Goal: Information Seeking & Learning: Find specific fact

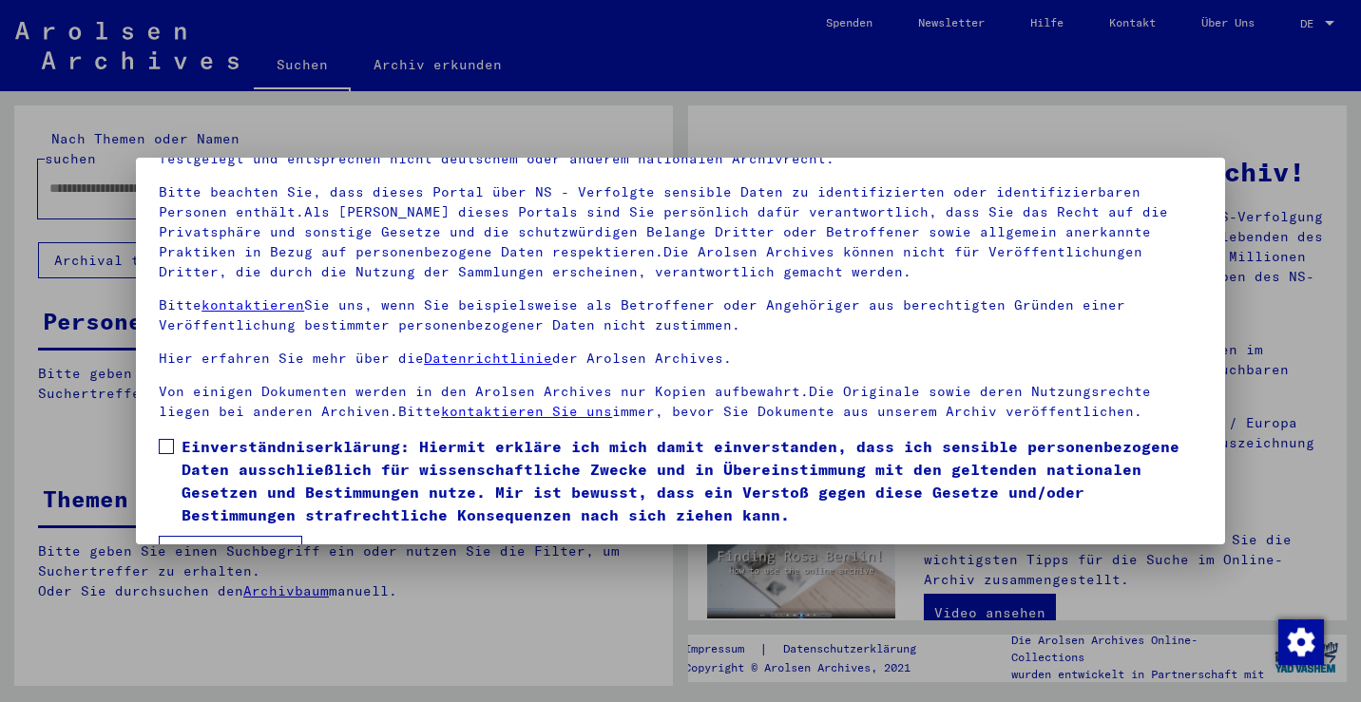
scroll to position [164, 0]
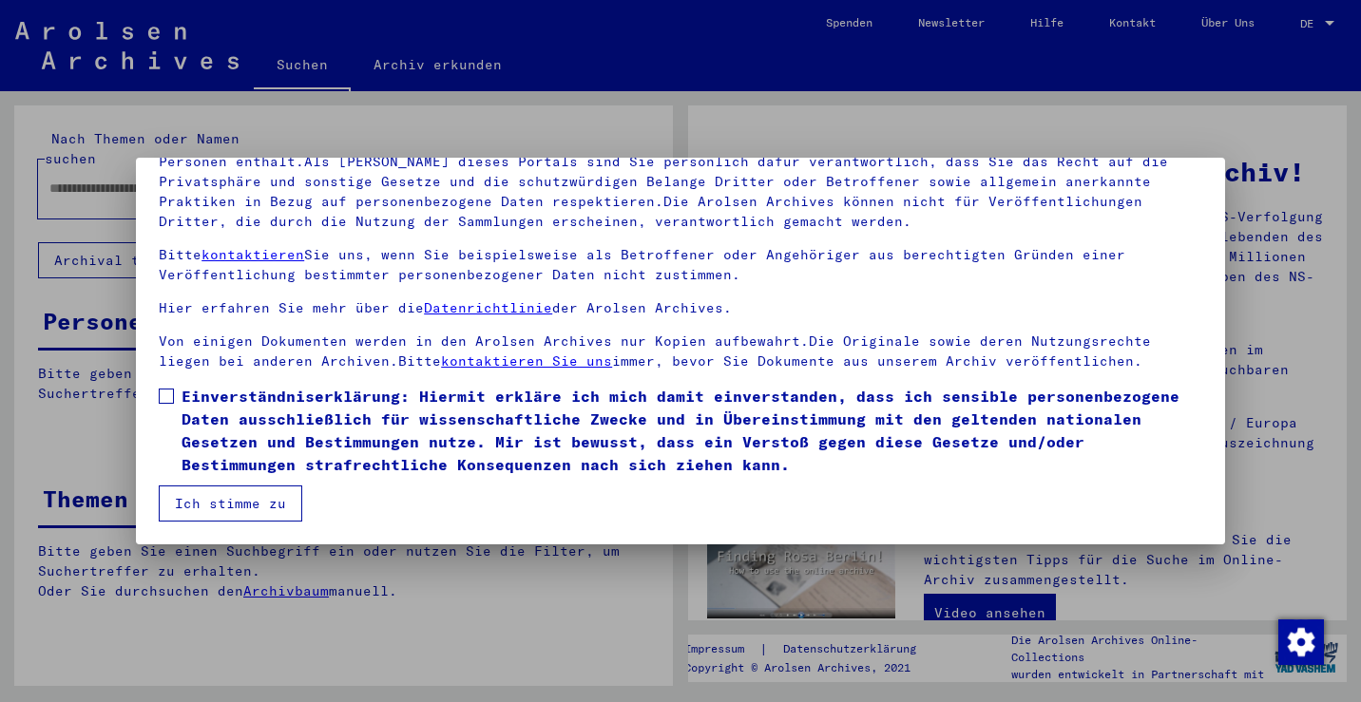
click at [169, 392] on span at bounding box center [166, 396] width 15 height 15
click at [204, 509] on button "Ich stimme zu" at bounding box center [231, 504] width 144 height 36
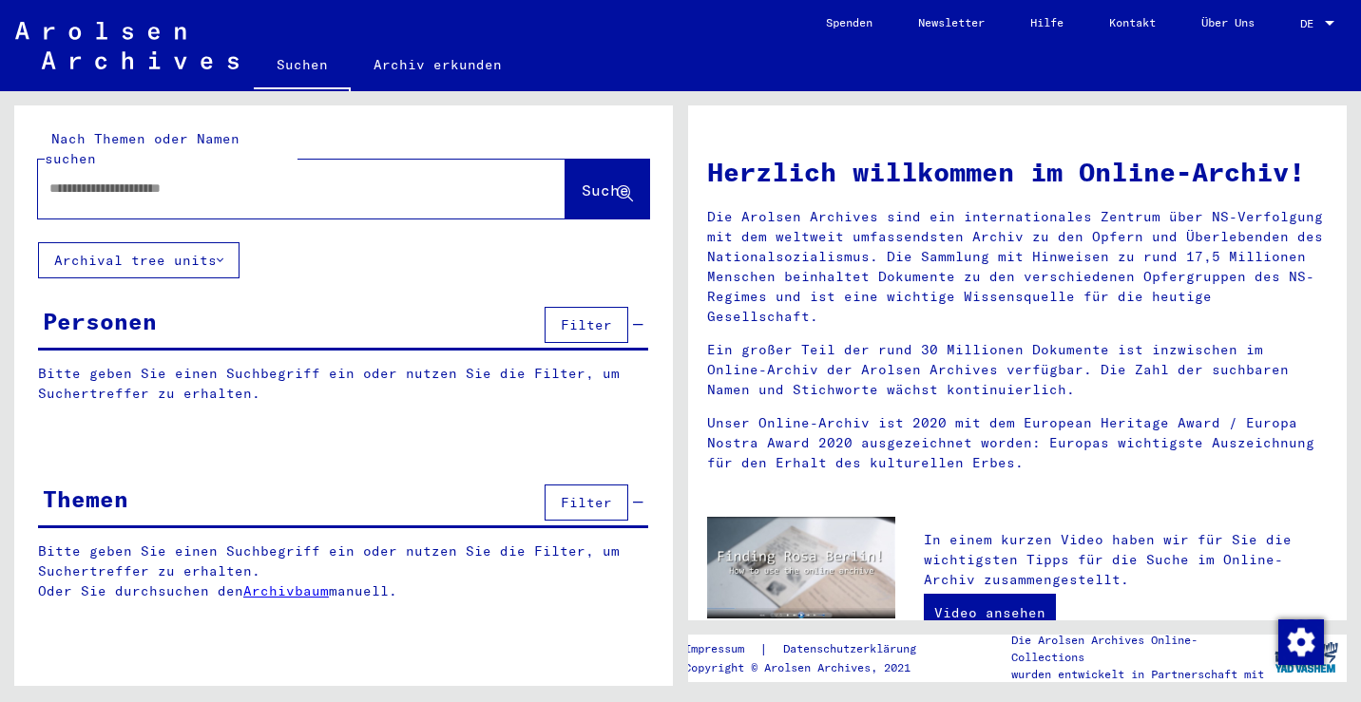
click at [211, 179] on input "text" at bounding box center [278, 189] width 459 height 20
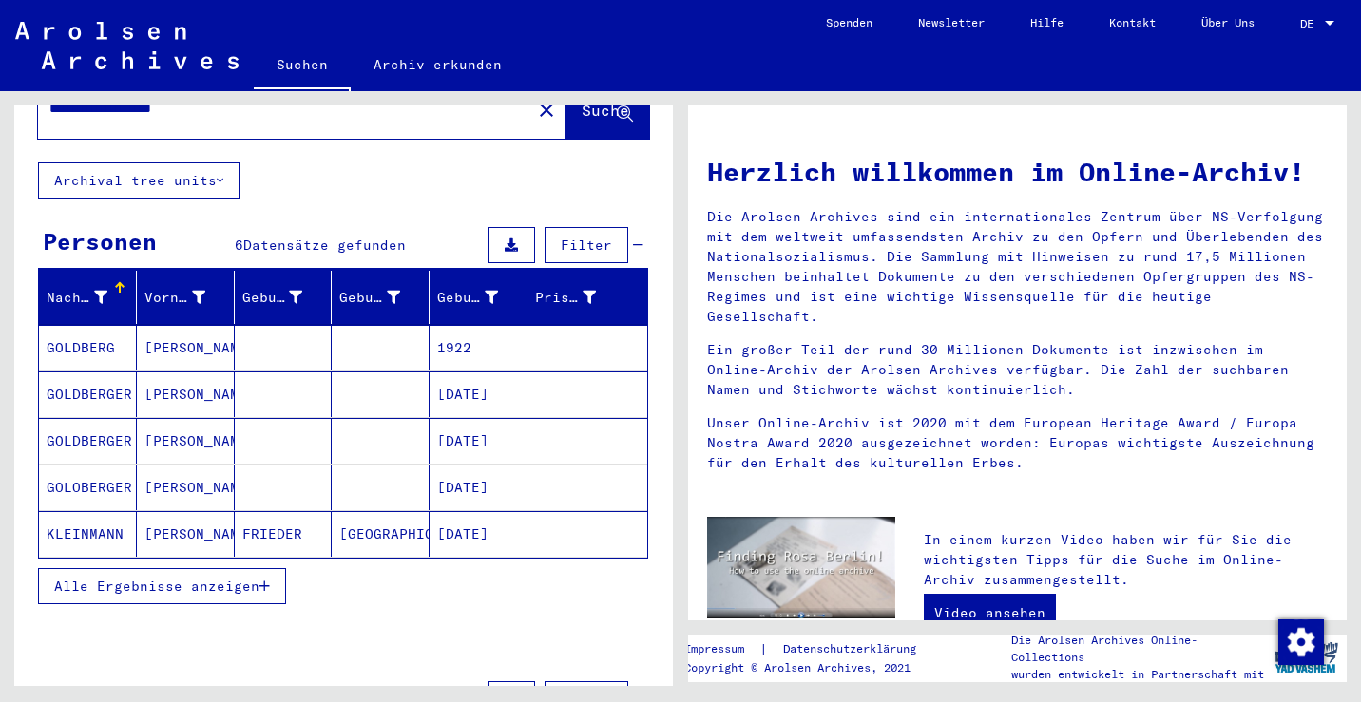
scroll to position [178, 0]
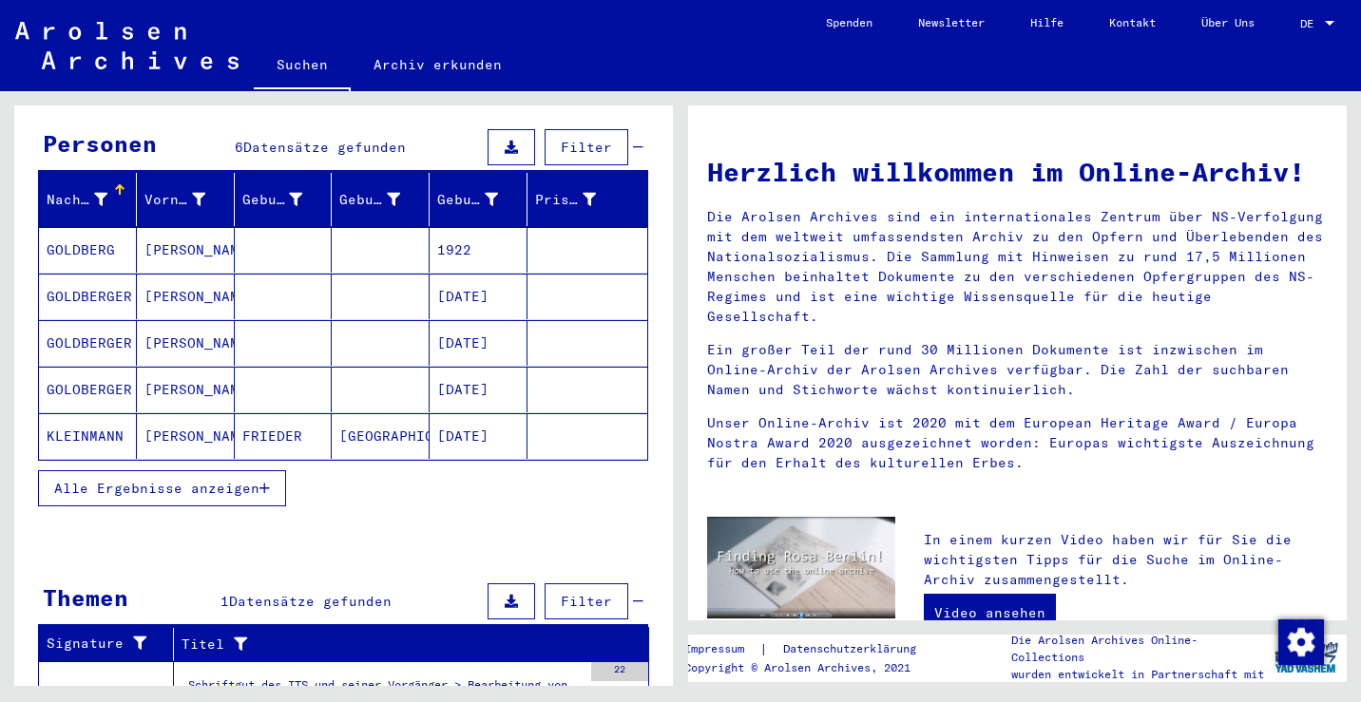
click at [85, 480] on span "Alle Ergebnisse anzeigen" at bounding box center [156, 488] width 205 height 17
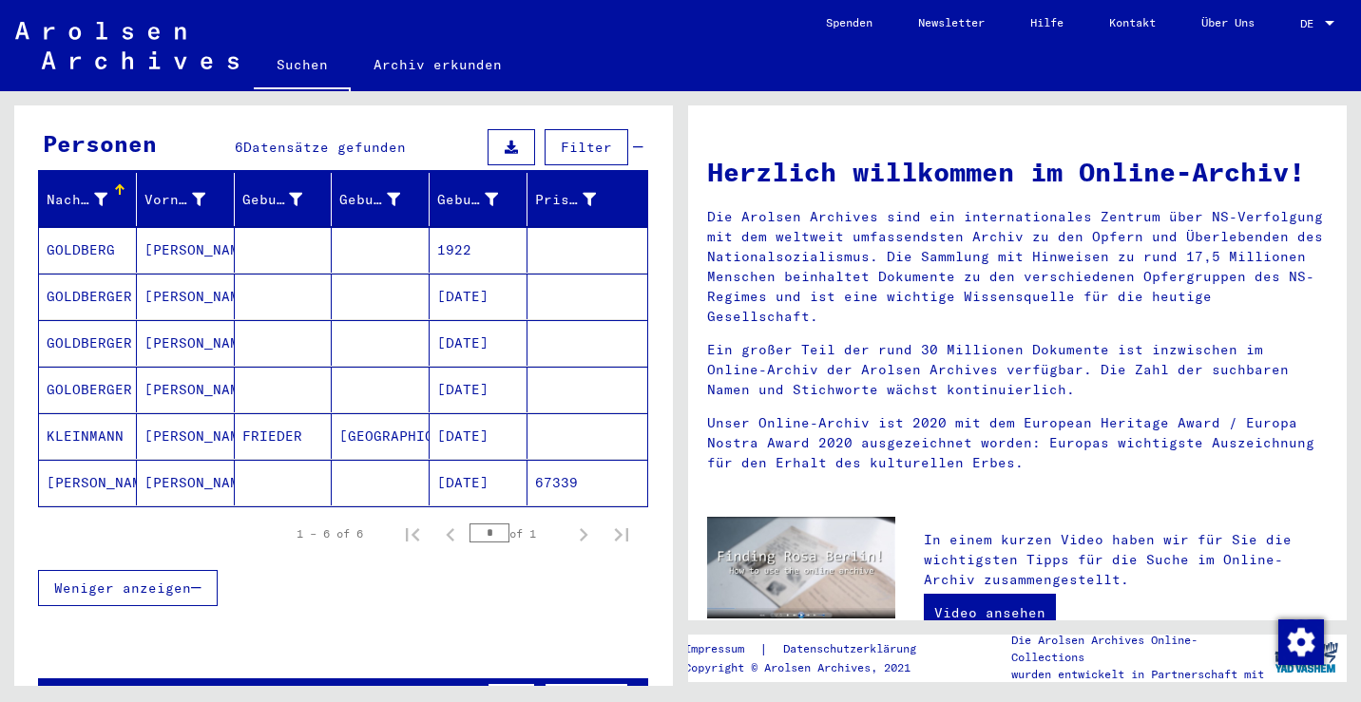
scroll to position [184, 0]
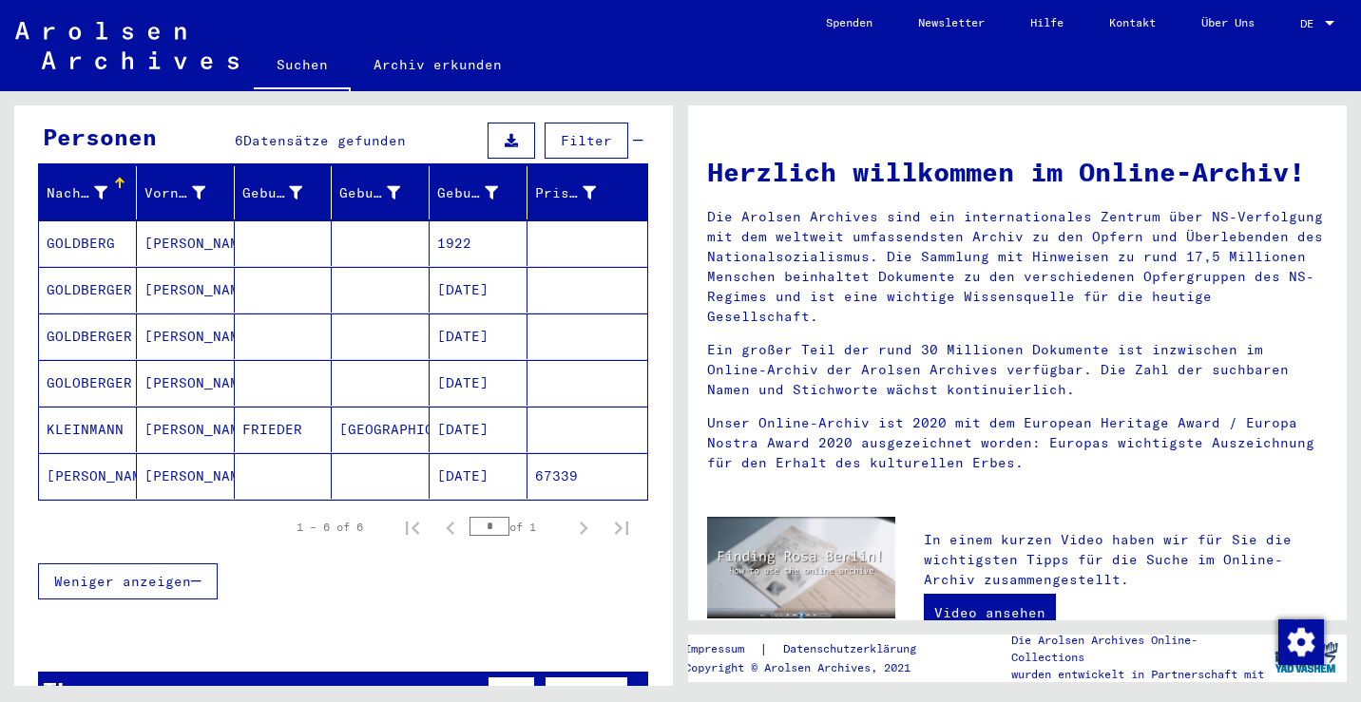
click at [70, 455] on mat-cell "[PERSON_NAME]" at bounding box center [88, 476] width 98 height 46
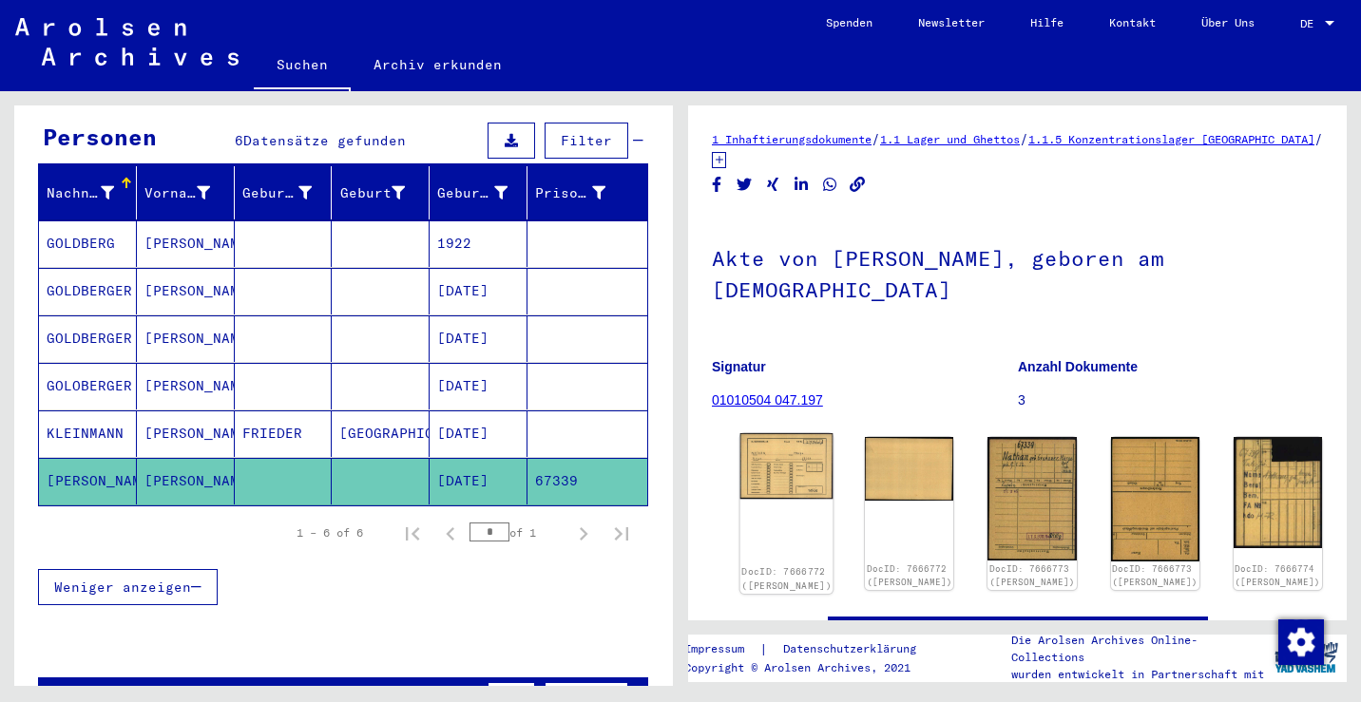
click at [775, 433] on img at bounding box center [786, 466] width 93 height 66
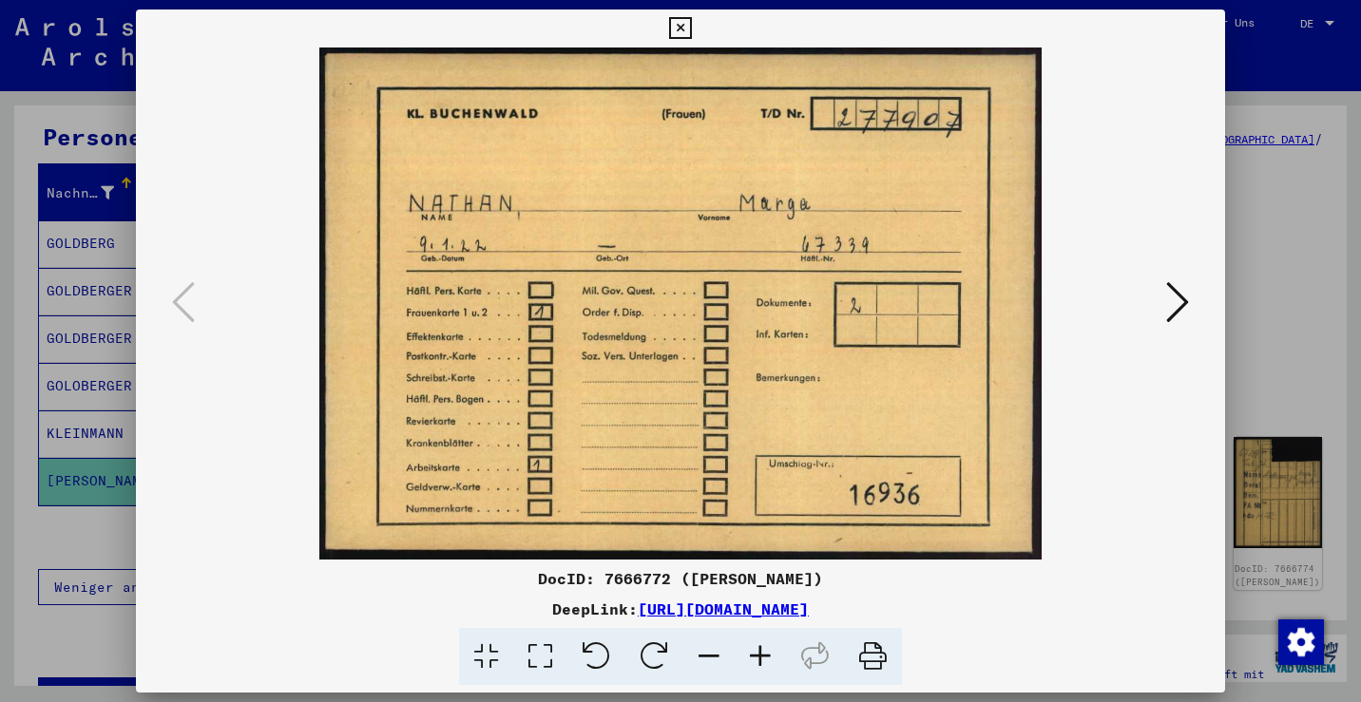
click at [1171, 302] on icon at bounding box center [1177, 302] width 23 height 46
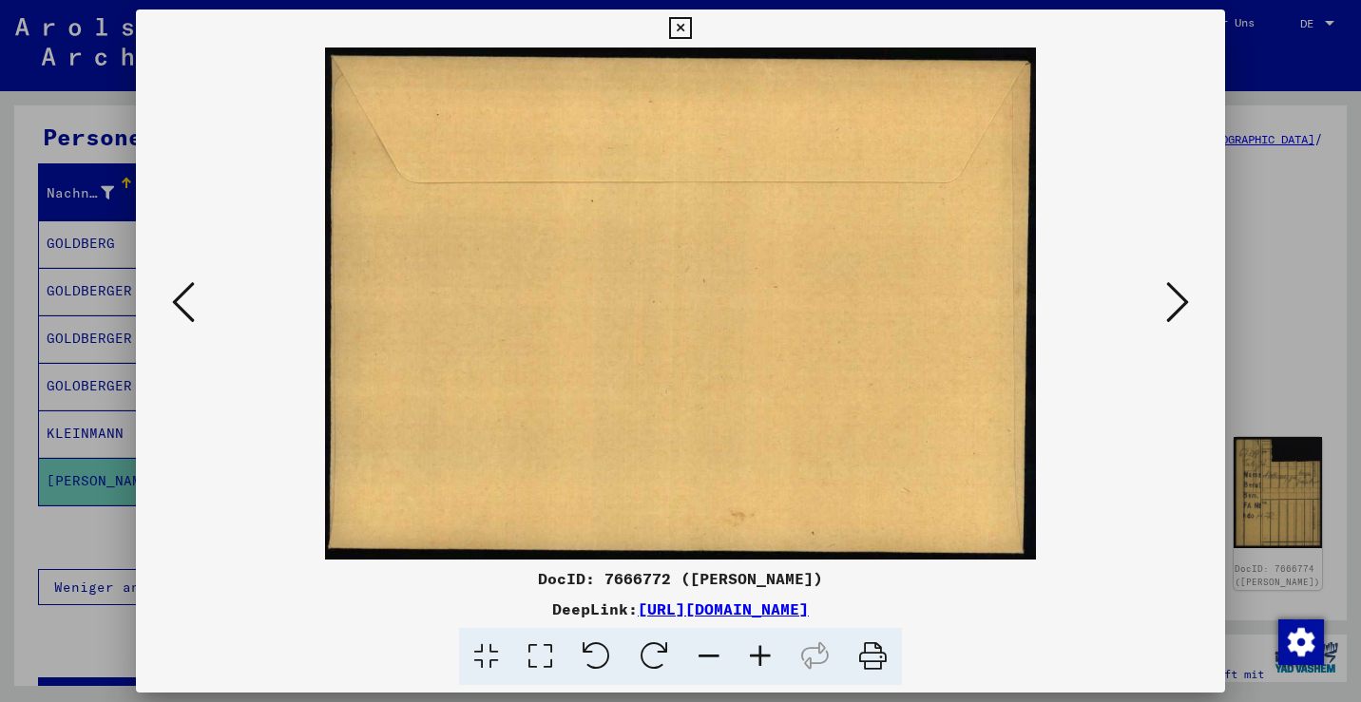
click at [1171, 302] on icon at bounding box center [1177, 302] width 23 height 46
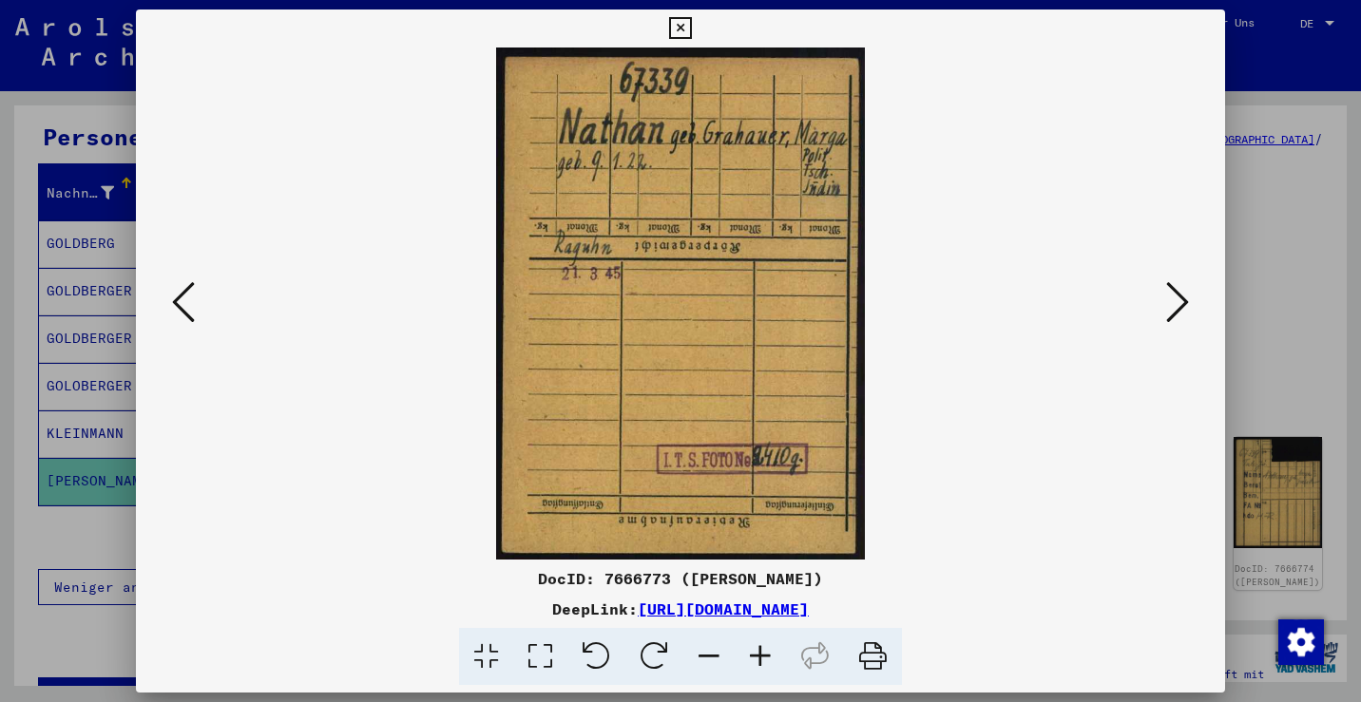
click at [1171, 302] on icon at bounding box center [1177, 302] width 23 height 46
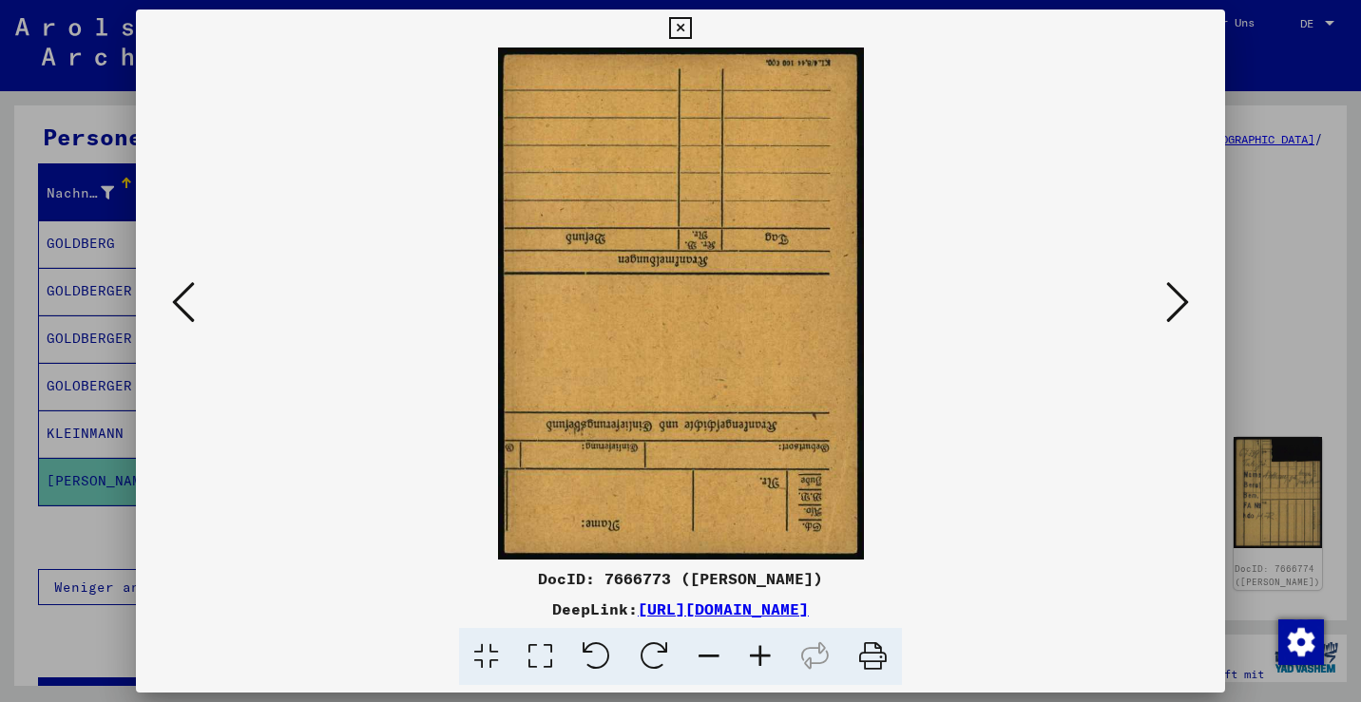
click at [1171, 302] on icon at bounding box center [1177, 302] width 23 height 46
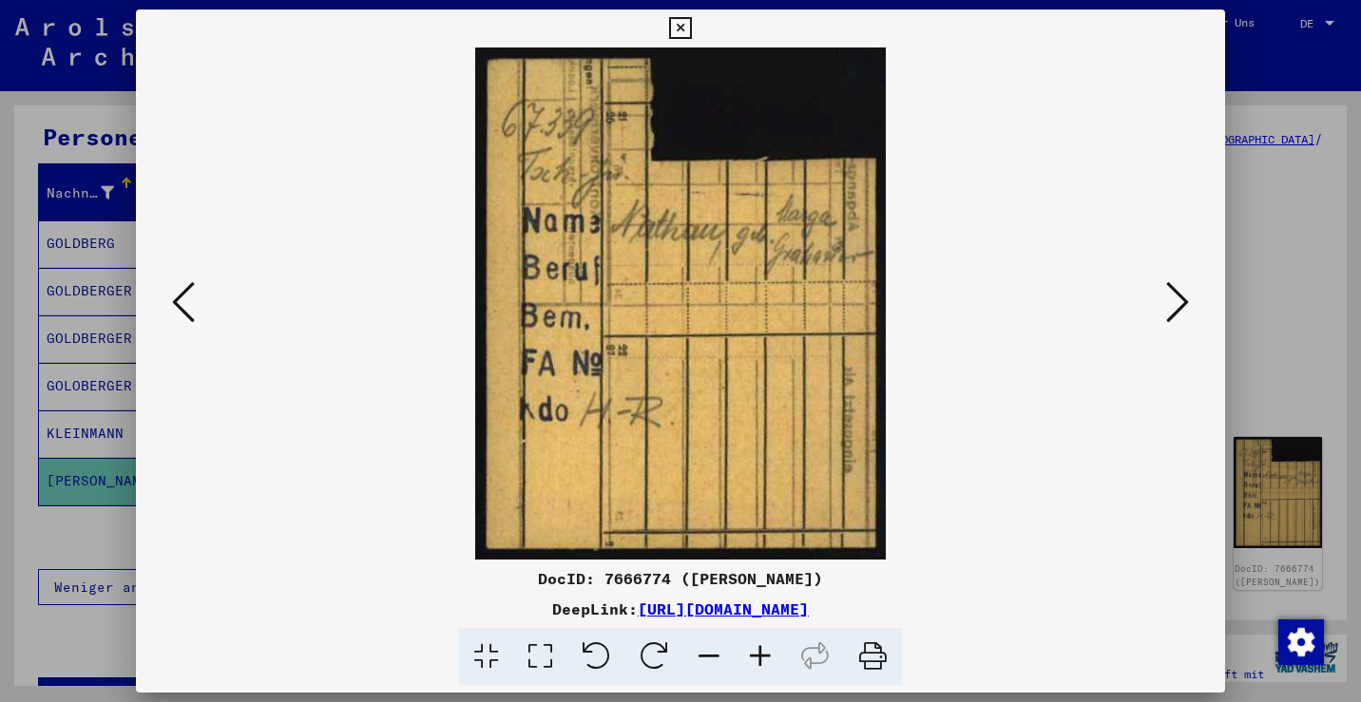
click at [1171, 302] on icon at bounding box center [1177, 302] width 23 height 46
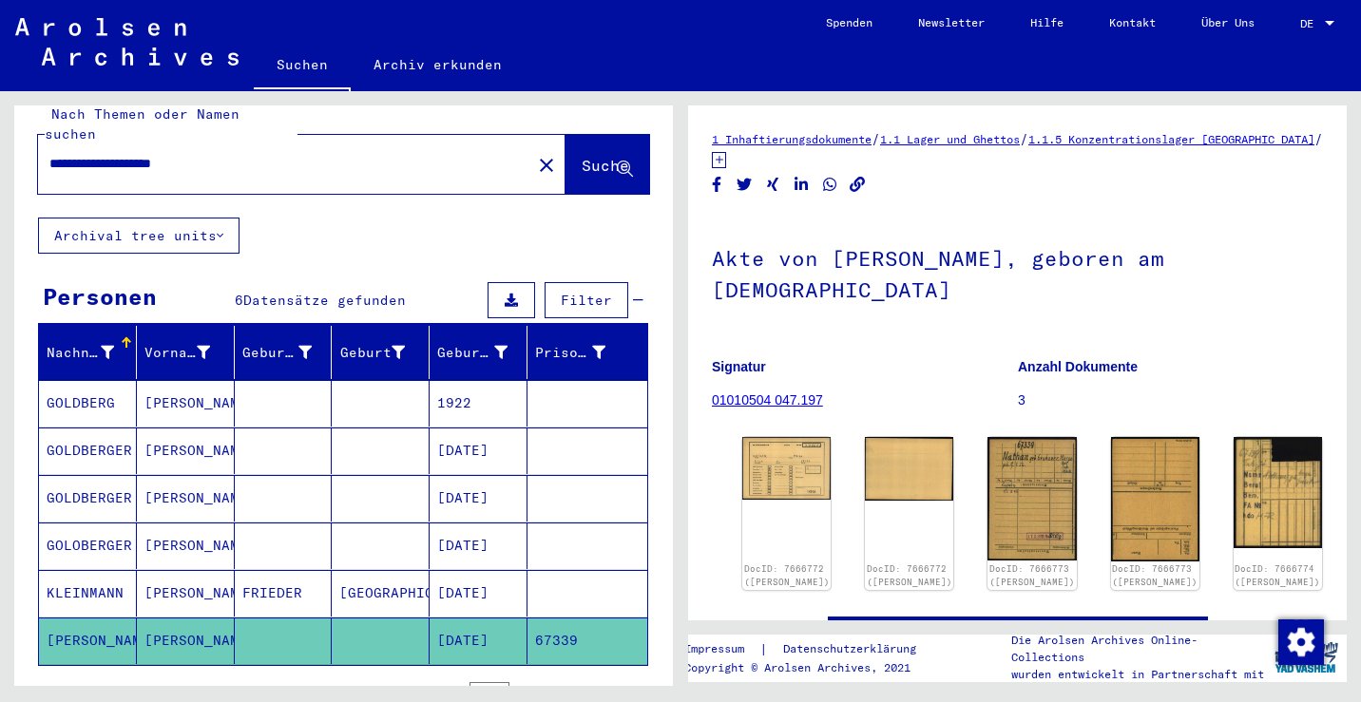
scroll to position [21, 0]
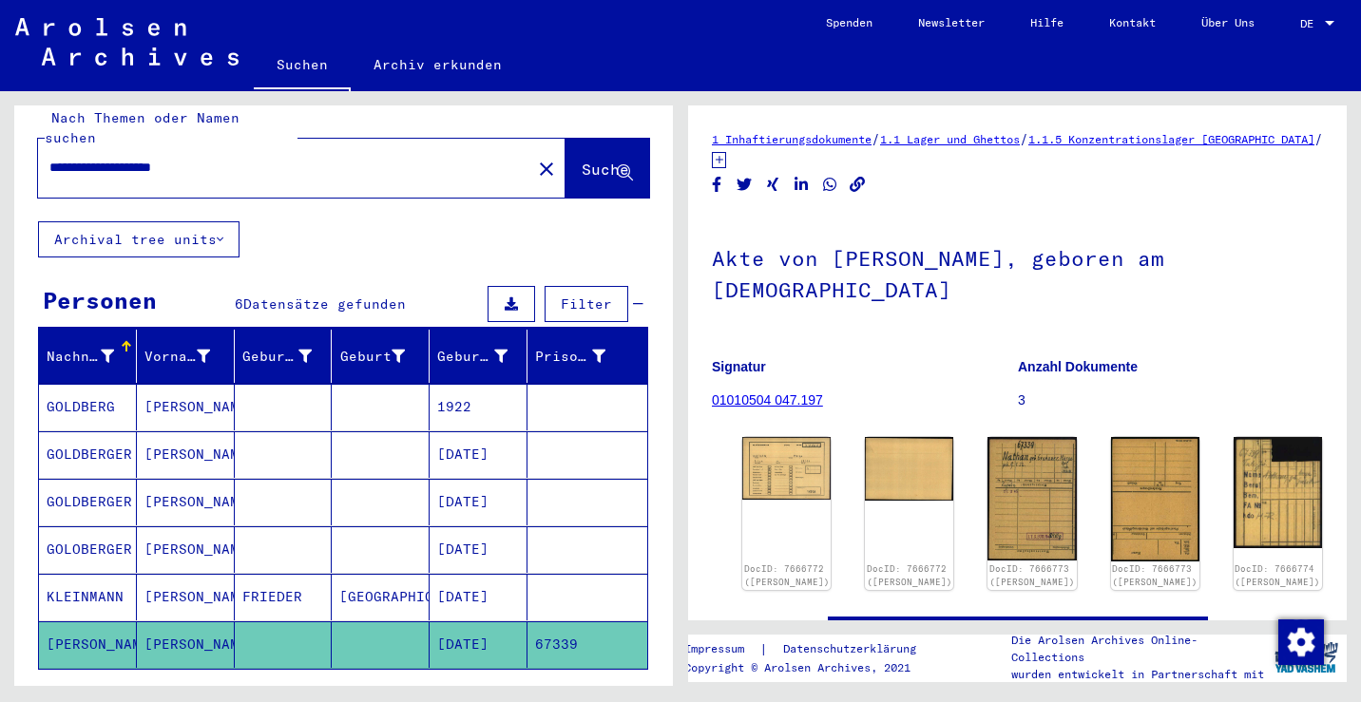
click at [86, 158] on input "**********" at bounding box center [284, 168] width 471 height 20
click at [164, 158] on input "**********" at bounding box center [284, 168] width 471 height 20
type input "**********"
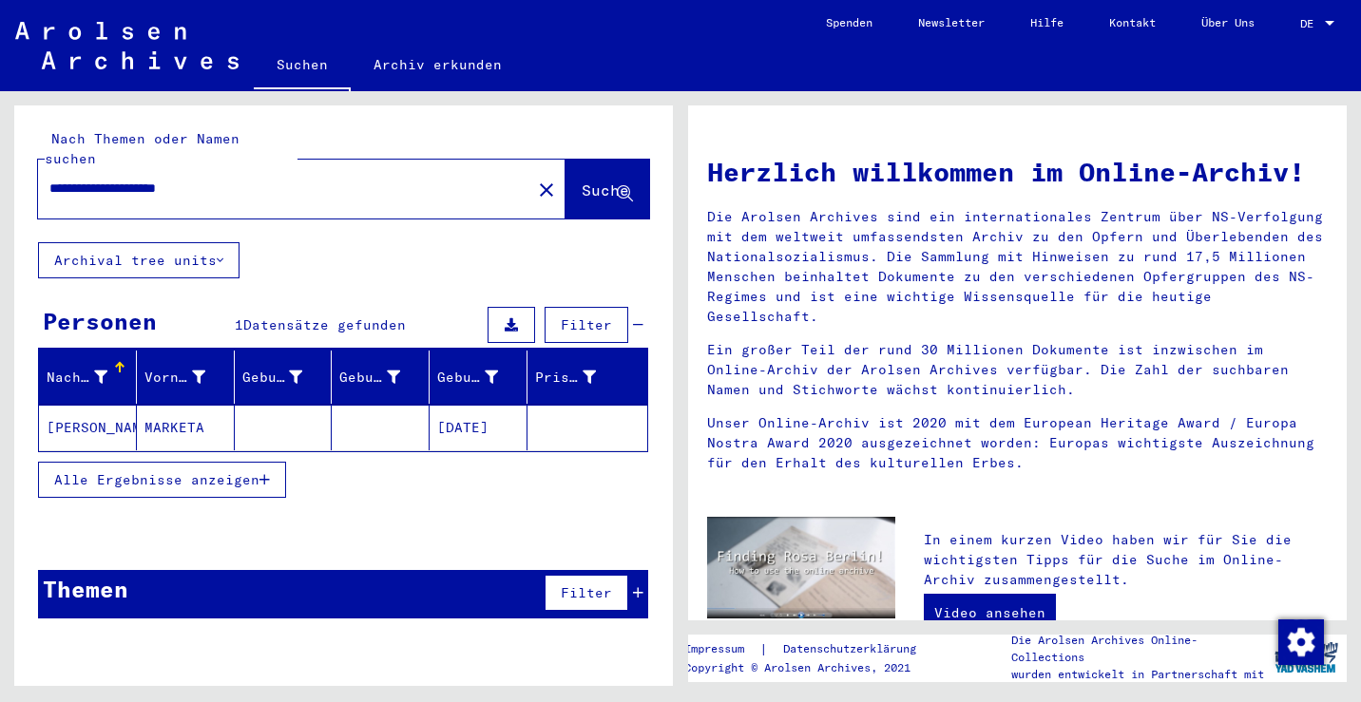
click at [209, 405] on mat-cell "MARKETA" at bounding box center [186, 428] width 98 height 46
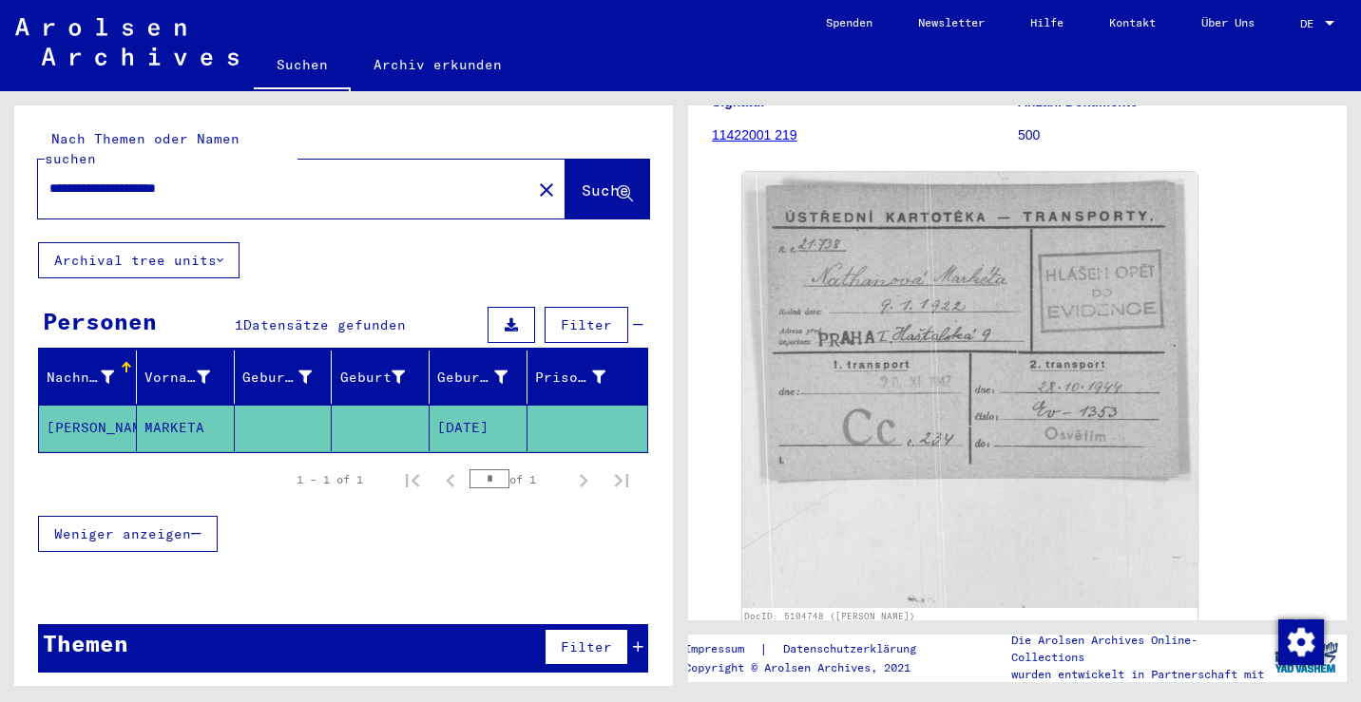
scroll to position [199, 0]
